Goal: Navigation & Orientation: Understand site structure

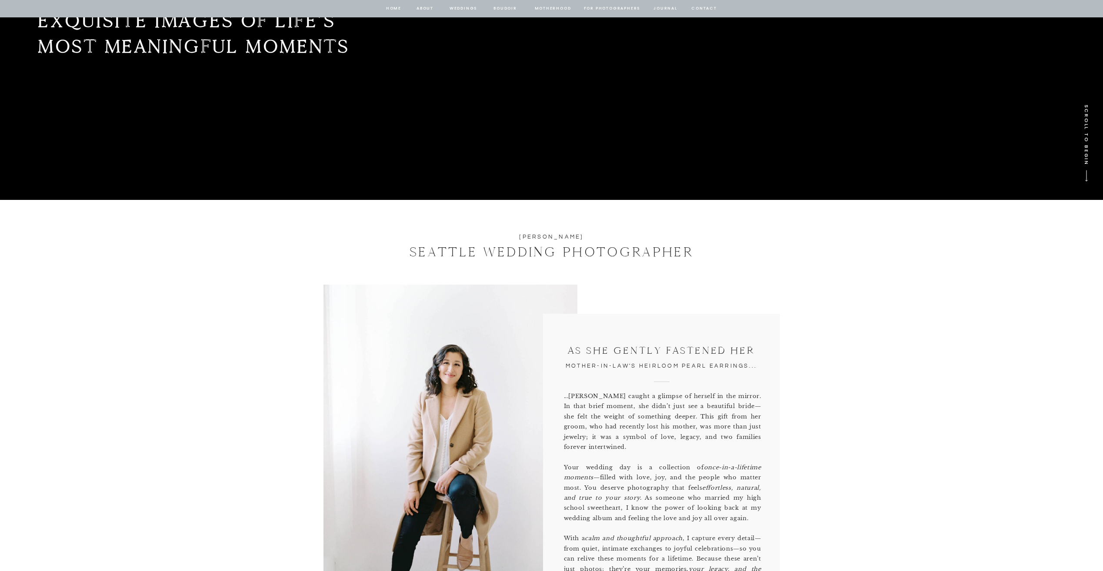
scroll to position [174, 0]
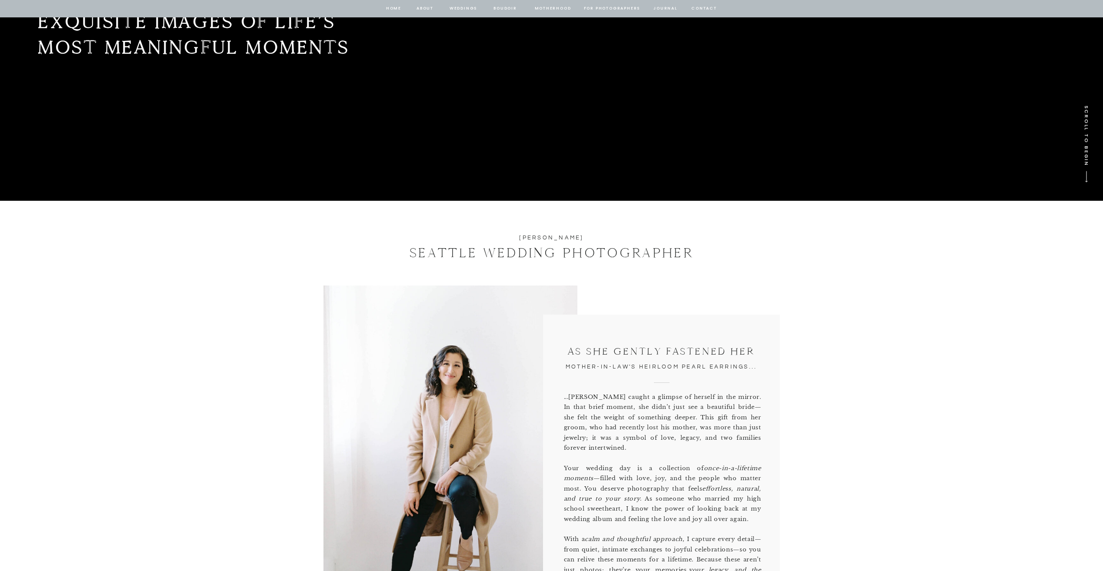
click at [468, 10] on nav "Weddings" at bounding box center [464, 9] width 30 height 8
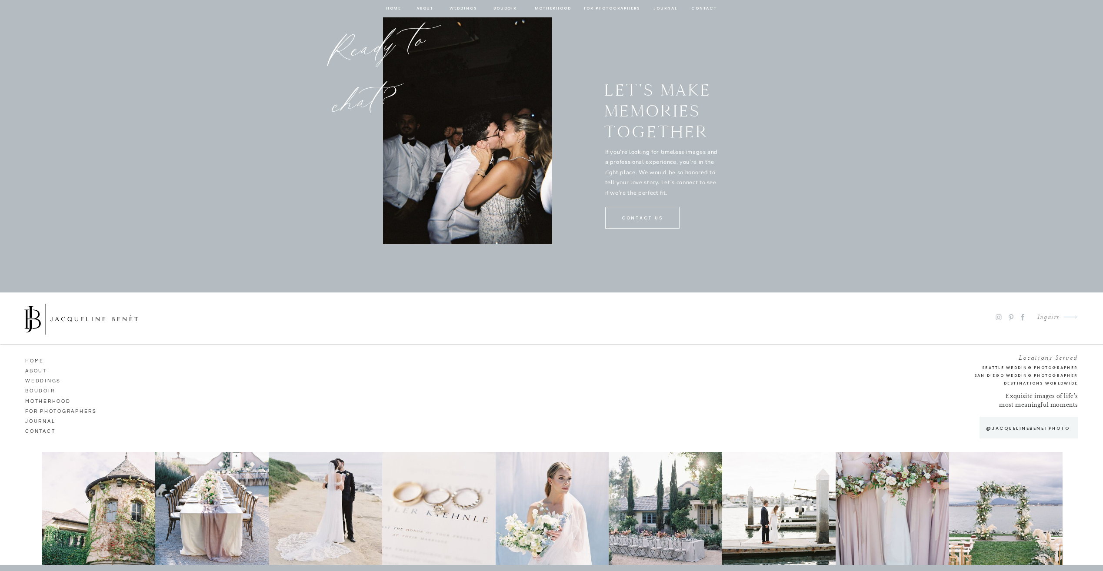
scroll to position [4436, 0]
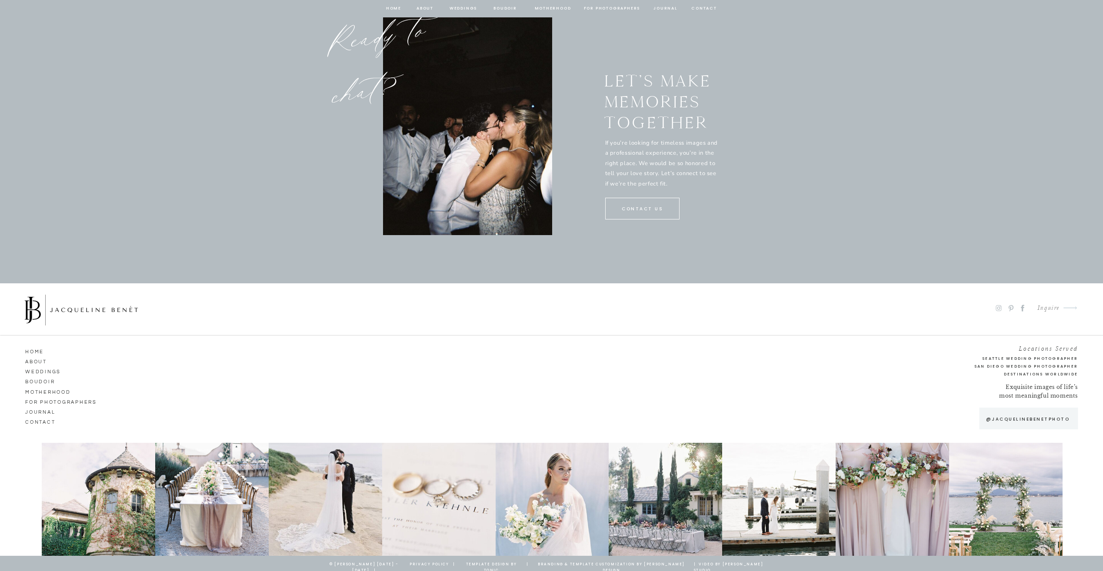
click at [1044, 418] on p "@jacquelinebenetphoto" at bounding box center [1028, 419] width 92 height 7
drag, startPoint x: 396, startPoint y: 10, endPoint x: 408, endPoint y: 10, distance: 12.2
click at [396, 10] on nav "home" at bounding box center [394, 9] width 17 height 8
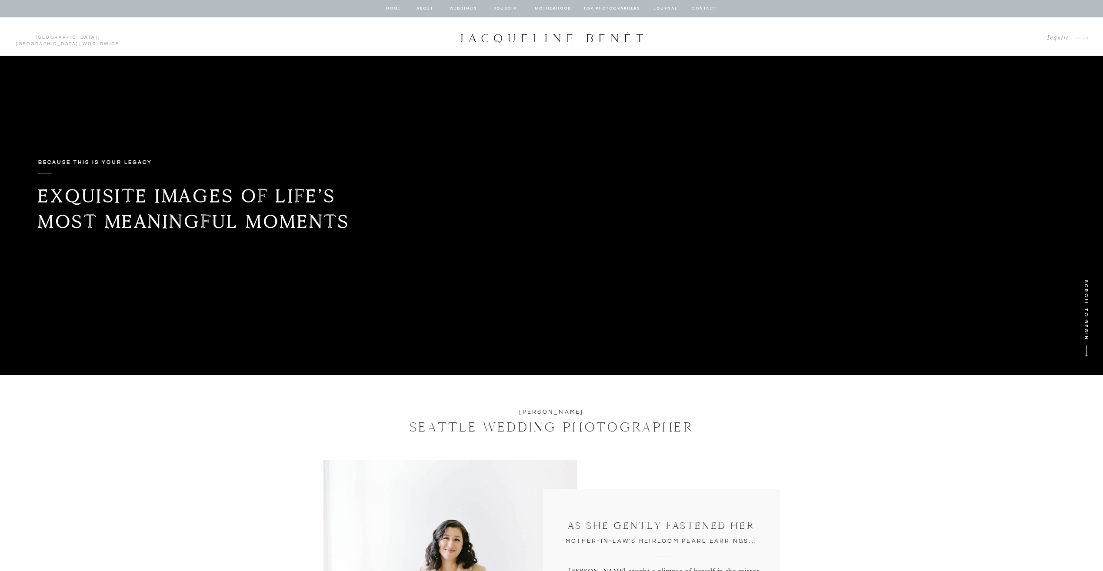
click at [424, 10] on nav "about" at bounding box center [425, 9] width 18 height 8
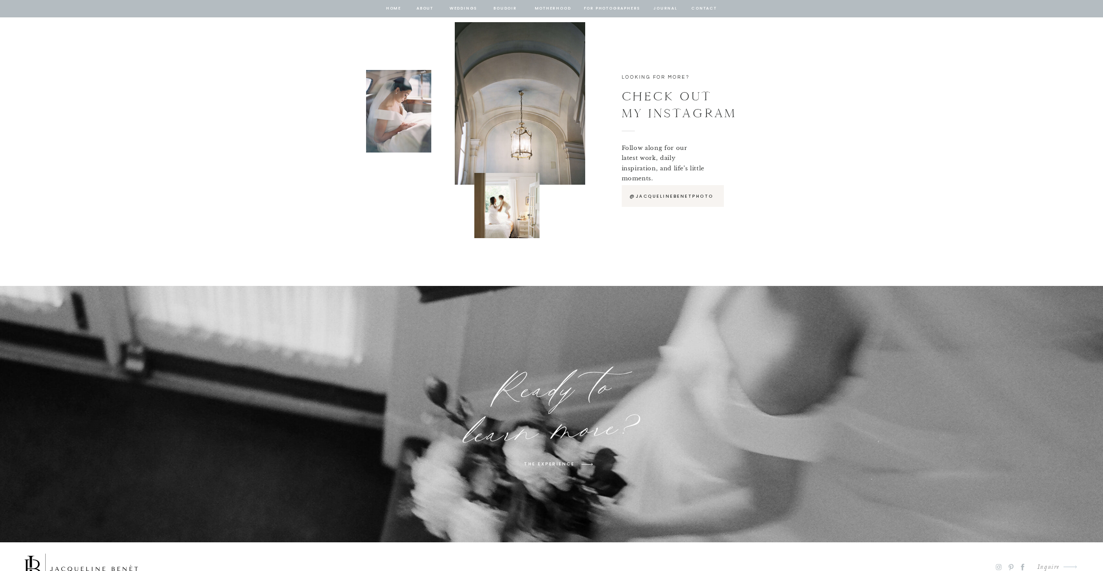
scroll to position [4302, 0]
